Goal: Transaction & Acquisition: Purchase product/service

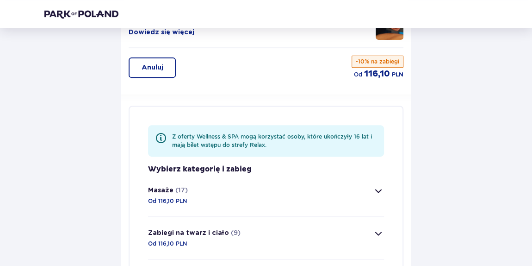
scroll to position [151, 0]
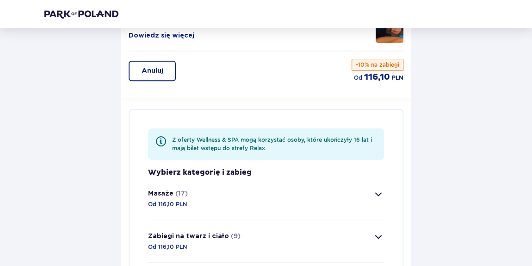
click at [62, 16] on img at bounding box center [81, 13] width 74 height 9
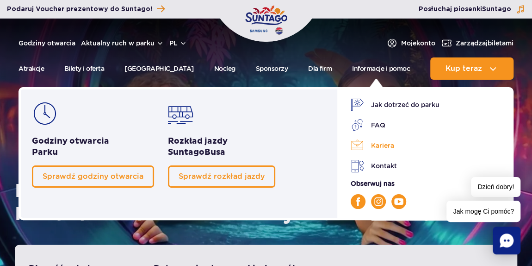
click at [383, 142] on link "Kariera" at bounding box center [427, 145] width 152 height 13
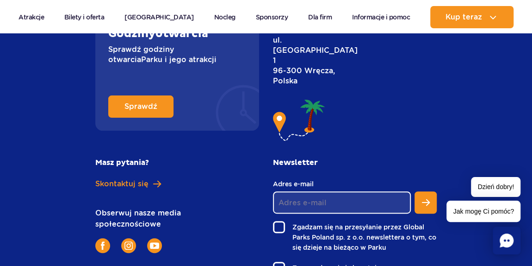
scroll to position [1942, 0]
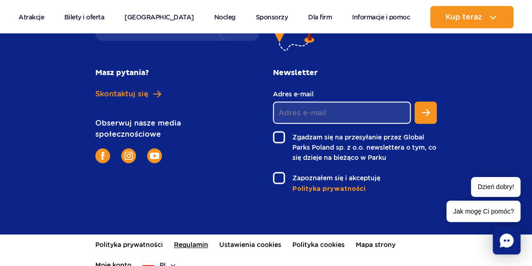
click at [178, 234] on link "Regulamin" at bounding box center [191, 244] width 34 height 20
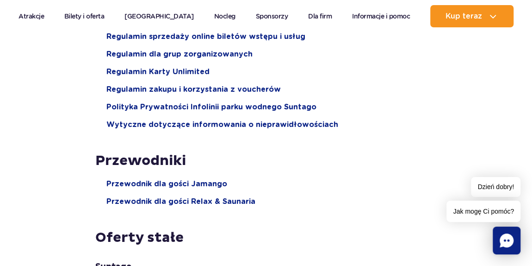
scroll to position [168, 0]
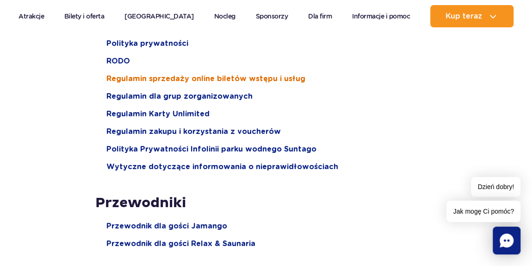
click at [179, 74] on span "Regulamin sprzedaży online biletów wstępu i usług" at bounding box center [205, 79] width 199 height 10
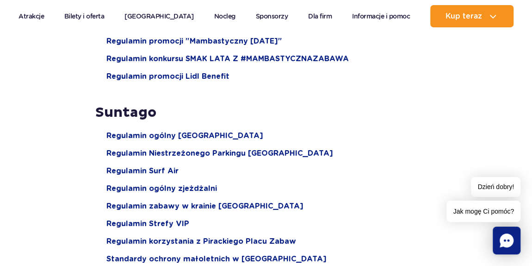
scroll to position [1051, 0]
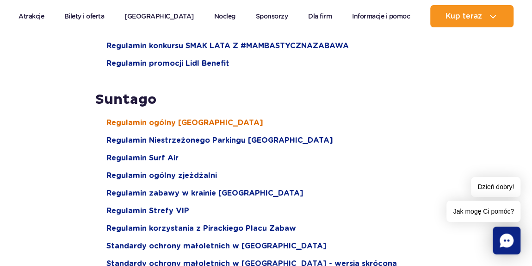
click at [157, 117] on span "Regulamin ogólny [GEOGRAPHIC_DATA]" at bounding box center [184, 122] width 157 height 10
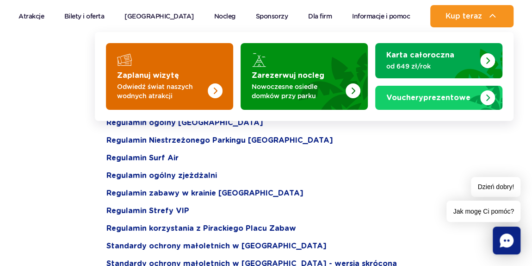
click at [216, 57] on img "Zaplanuj wizytę" at bounding box center [197, 73] width 74 height 72
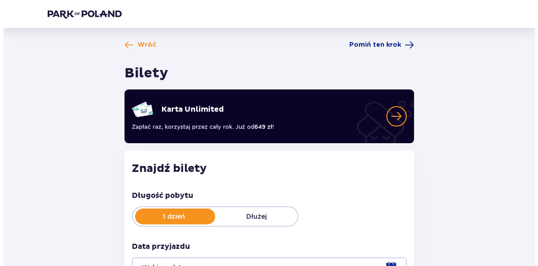
scroll to position [84, 0]
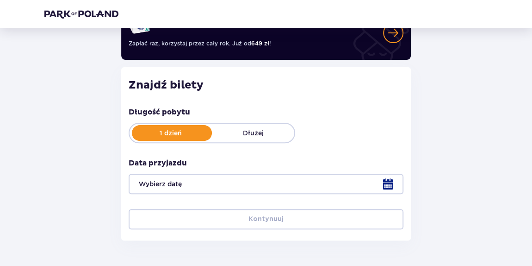
click at [386, 185] on div at bounding box center [266, 183] width 275 height 20
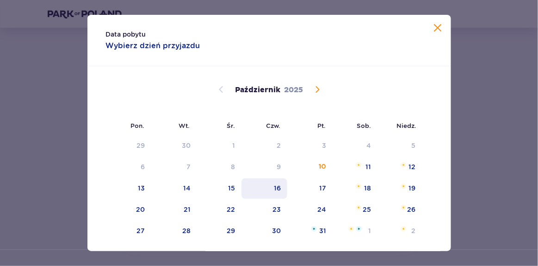
click at [272, 186] on div "16" at bounding box center [264, 188] width 46 height 20
type input "[DATE]"
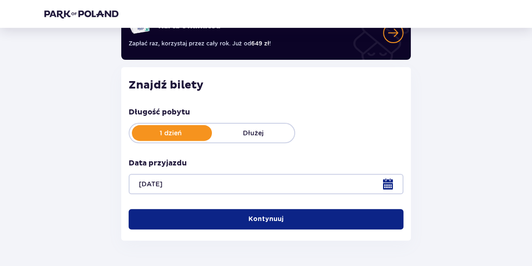
scroll to position [121, 0]
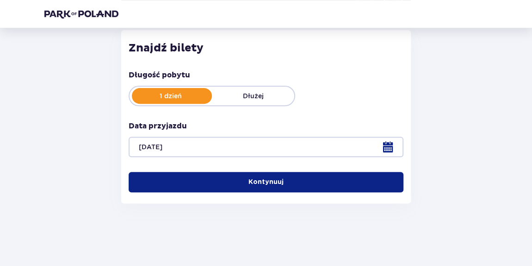
click at [278, 184] on button "Kontynuuj" at bounding box center [266, 182] width 275 height 20
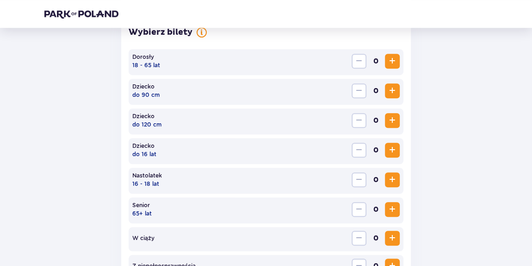
scroll to position [284, 0]
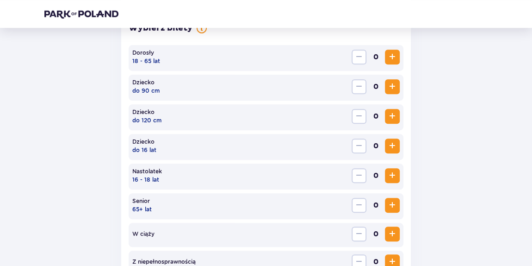
click at [387, 56] on span "Zwiększ" at bounding box center [392, 56] width 11 height 11
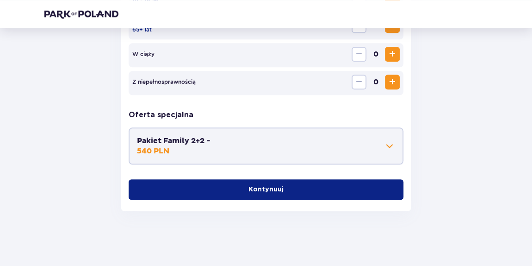
click at [250, 194] on button "Kontynuuj" at bounding box center [266, 189] width 275 height 20
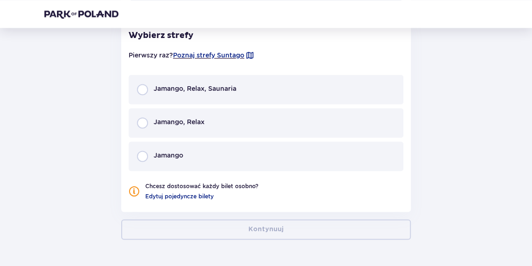
click at [175, 100] on div "Jamango, Relax, Saunaria" at bounding box center [266, 89] width 275 height 30
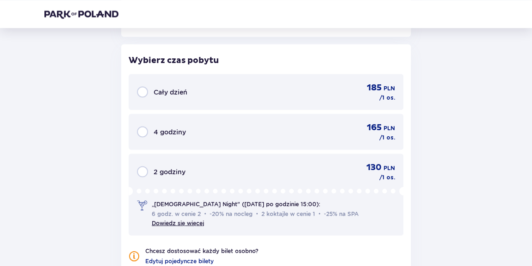
scroll to position [828, 0]
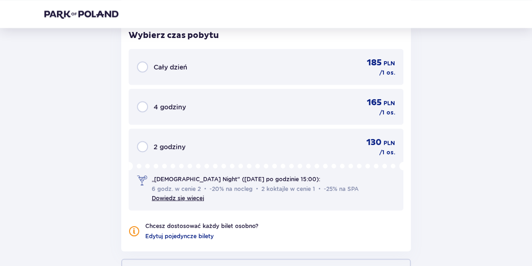
click at [190, 70] on div "Cały dzień 185 PLN / 1 os." at bounding box center [266, 66] width 258 height 19
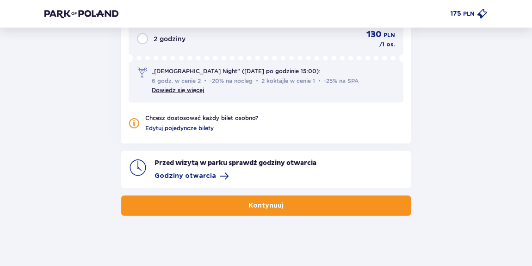
scroll to position [939, 0]
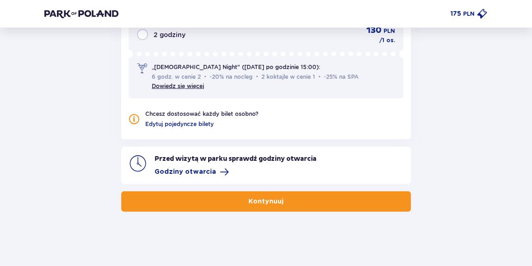
click at [230, 197] on button "Kontynuuj" at bounding box center [266, 201] width 290 height 20
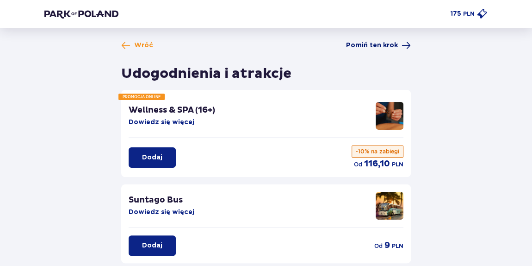
click at [369, 43] on span "Pomiń ten krok" at bounding box center [372, 45] width 52 height 9
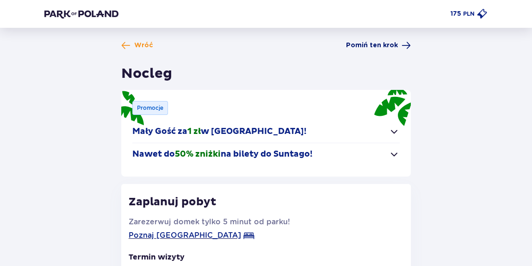
click at [364, 46] on span "Pomiń ten krok" at bounding box center [372, 45] width 52 height 9
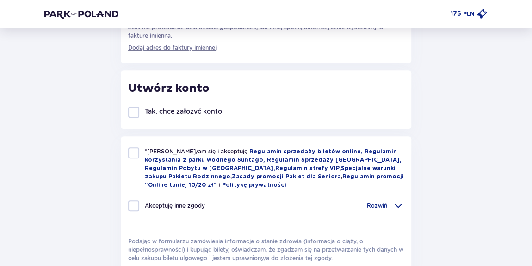
scroll to position [378, 0]
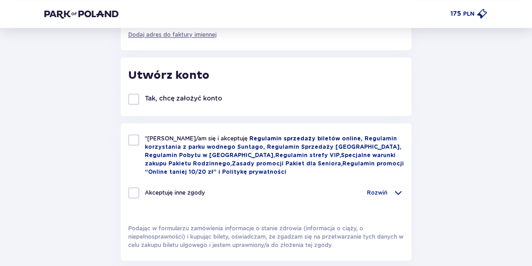
click at [281, 138] on link "Regulamin sprzedaży biletów online," at bounding box center [306, 139] width 115 height 6
click at [80, 13] on img at bounding box center [81, 13] width 74 height 9
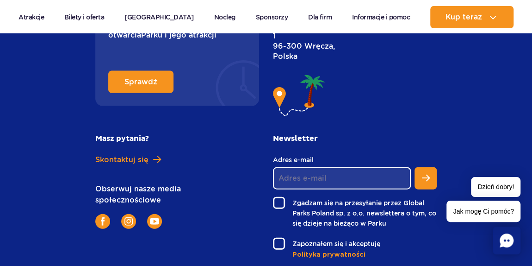
scroll to position [4490, 0]
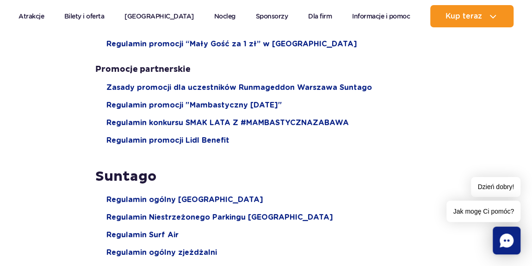
scroll to position [1051, 0]
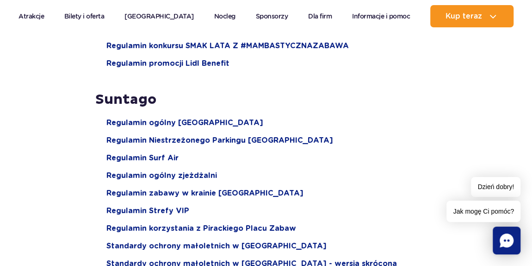
click at [181, 58] on span "Regulamin promocji Lidl Benefit" at bounding box center [167, 63] width 123 height 10
